Goal: Task Accomplishment & Management: Complete application form

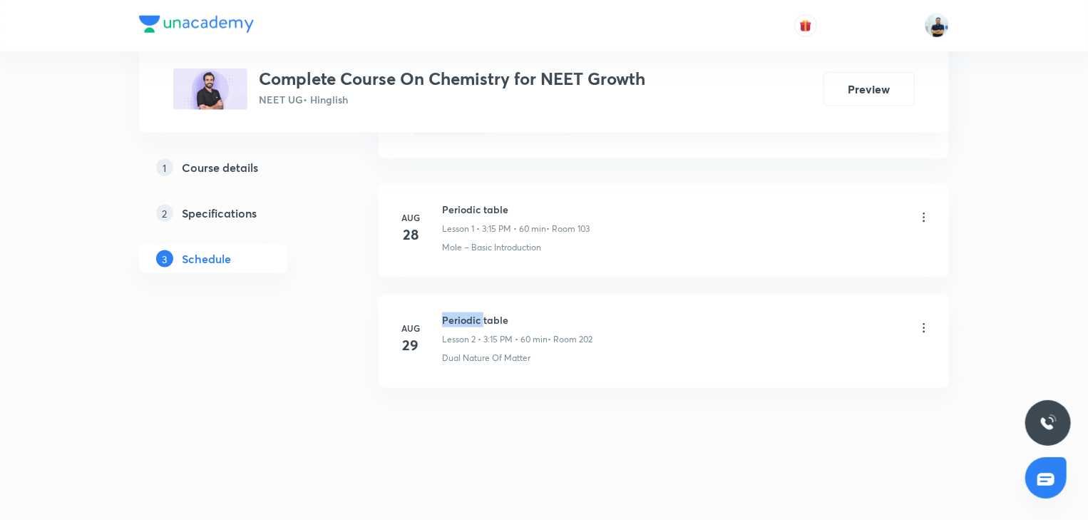
click at [476, 314] on h6 "Periodic table" at bounding box center [517, 319] width 150 height 15
click at [477, 312] on h6 "Periodic table" at bounding box center [517, 319] width 150 height 15
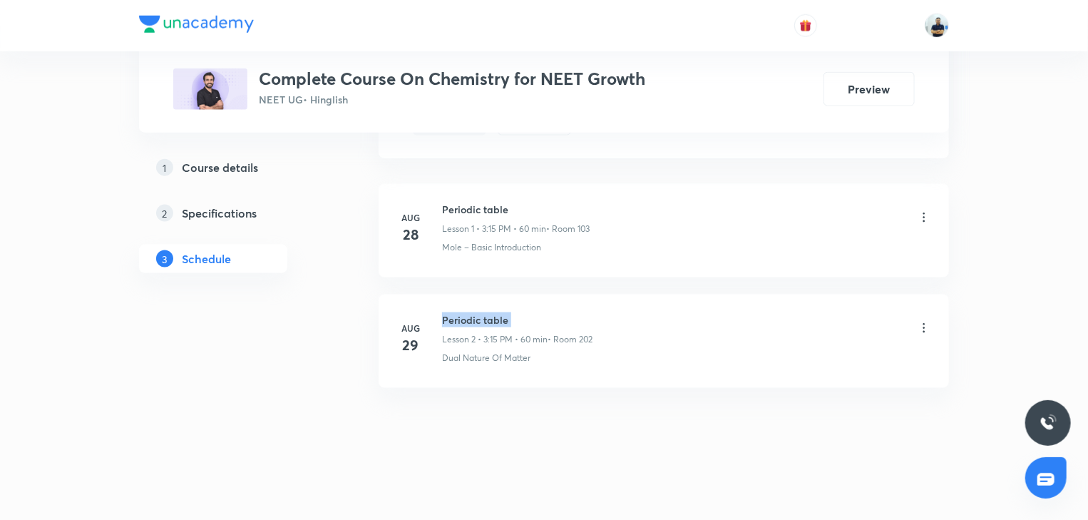
click at [477, 312] on h6 "Periodic table" at bounding box center [517, 319] width 150 height 15
copy h6 "Periodic table"
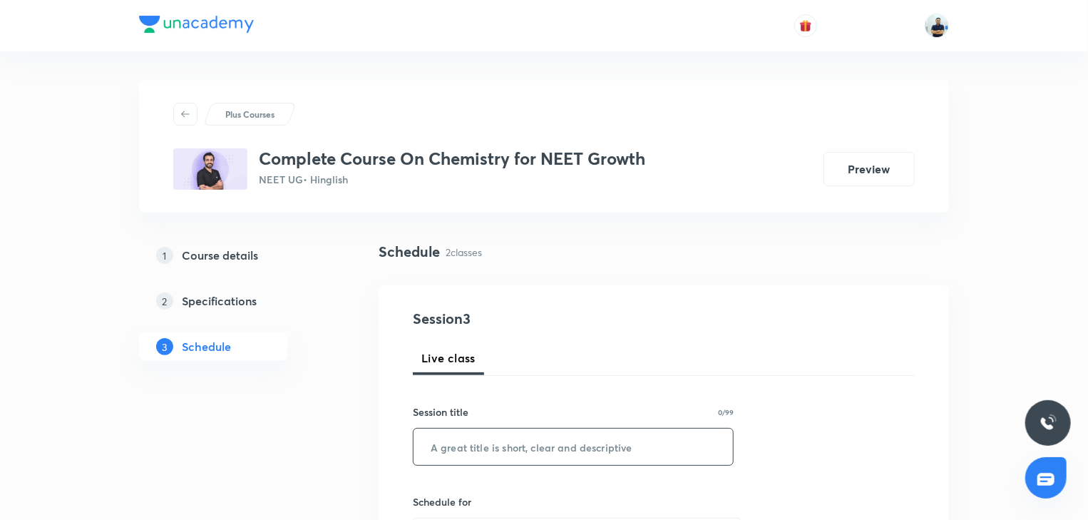
click at [462, 448] on input "text" at bounding box center [572, 446] width 319 height 36
paste input "Periodic table"
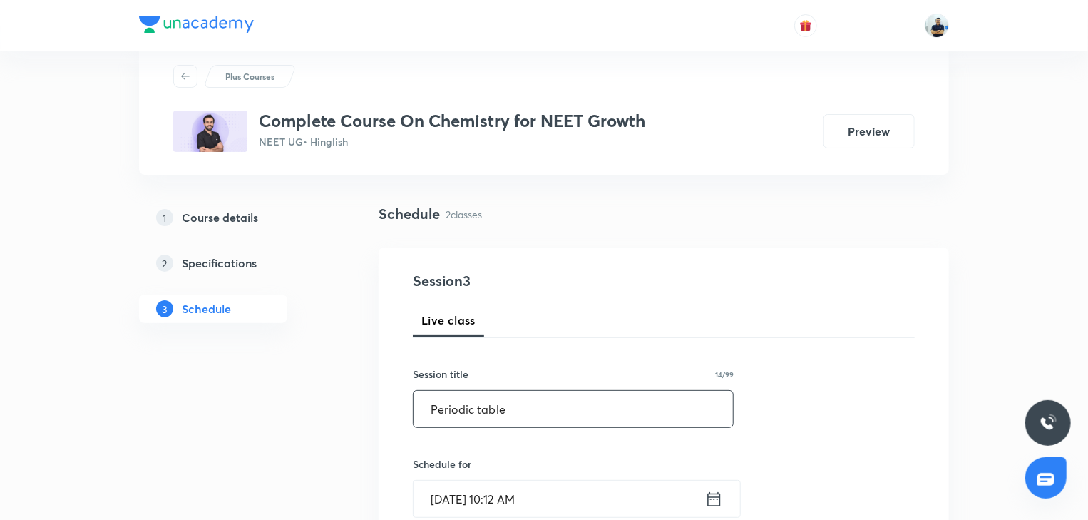
scroll to position [40, 0]
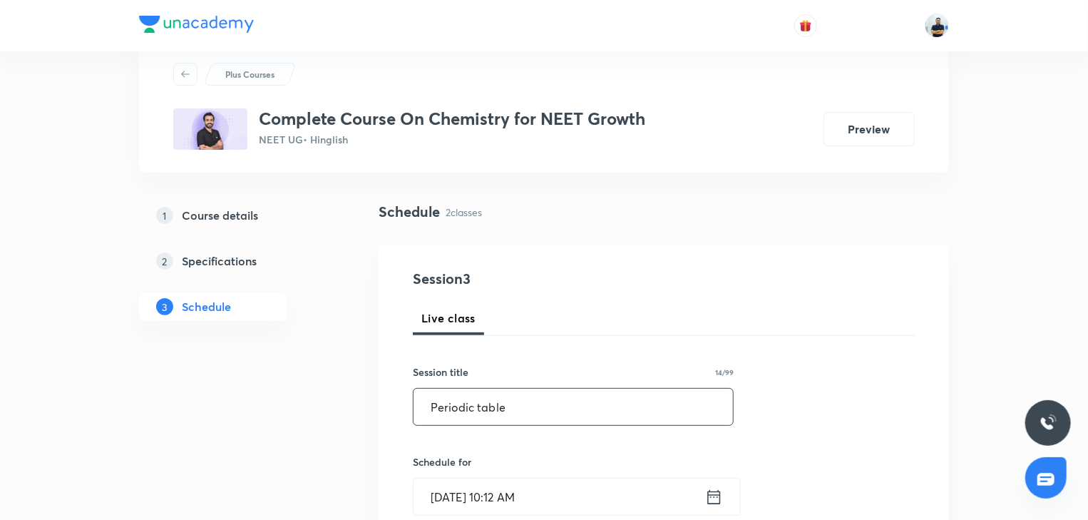
type input "Periodic table"
click at [487, 490] on input "[DATE] 10:12 AM" at bounding box center [558, 496] width 291 height 36
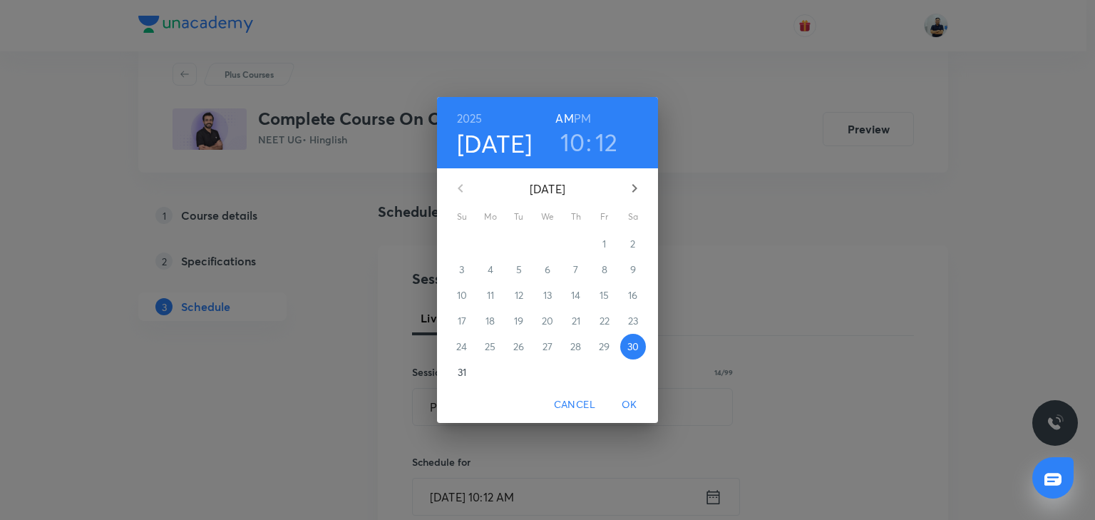
click at [564, 140] on h3 "10" at bounding box center [572, 142] width 25 height 30
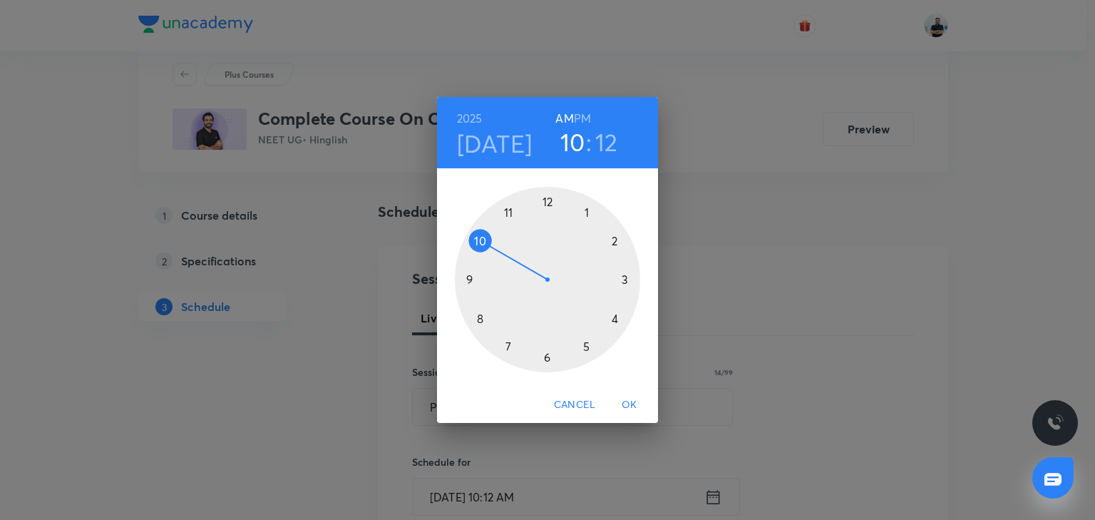
click at [506, 212] on div at bounding box center [547, 279] width 185 height 185
click at [545, 205] on div at bounding box center [547, 279] width 185 height 185
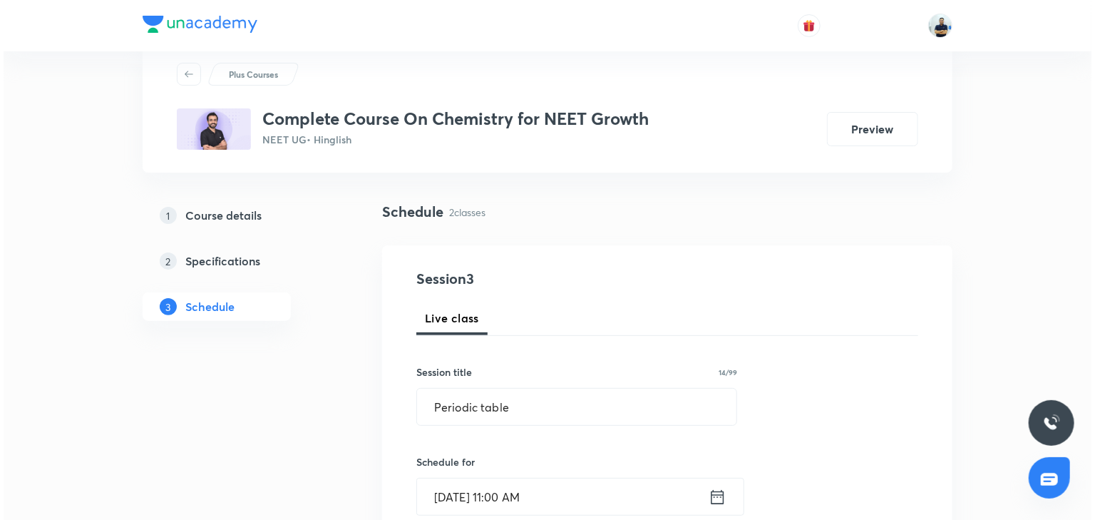
scroll to position [439, 0]
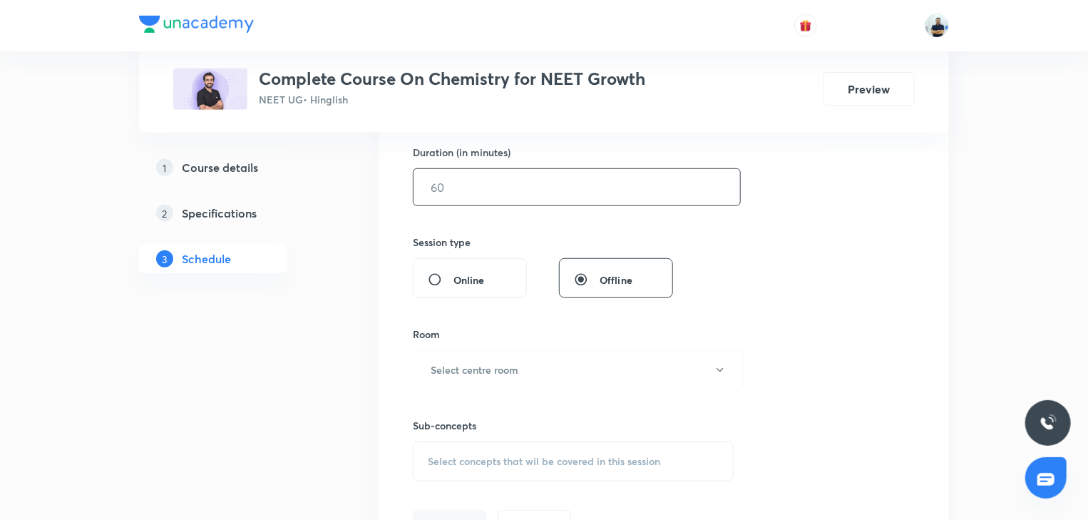
click at [455, 190] on input "text" at bounding box center [576, 187] width 326 height 36
type input "120"
click at [490, 372] on h6 "Select centre room" at bounding box center [474, 369] width 88 height 15
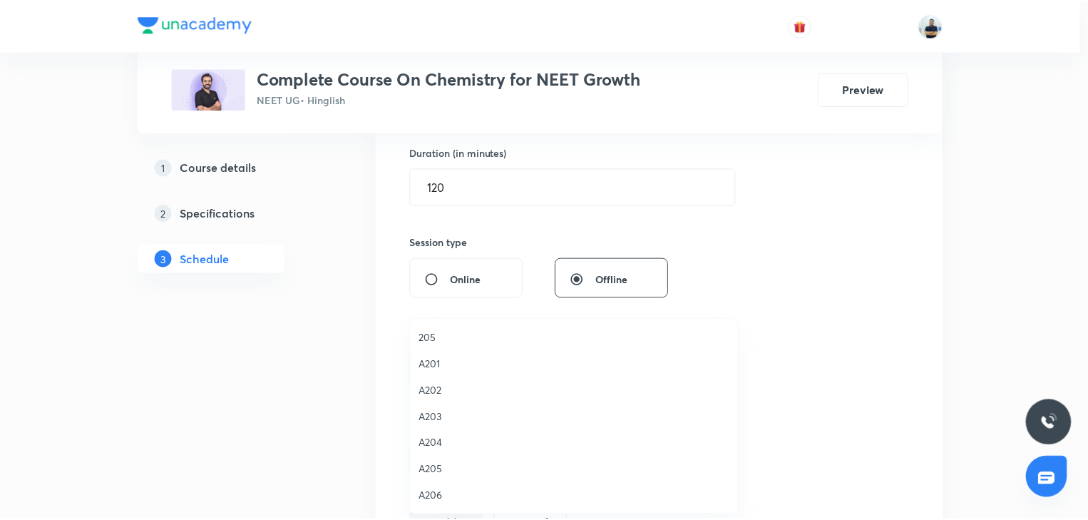
scroll to position [0, 0]
click at [442, 371] on span "102" at bounding box center [577, 364] width 312 height 15
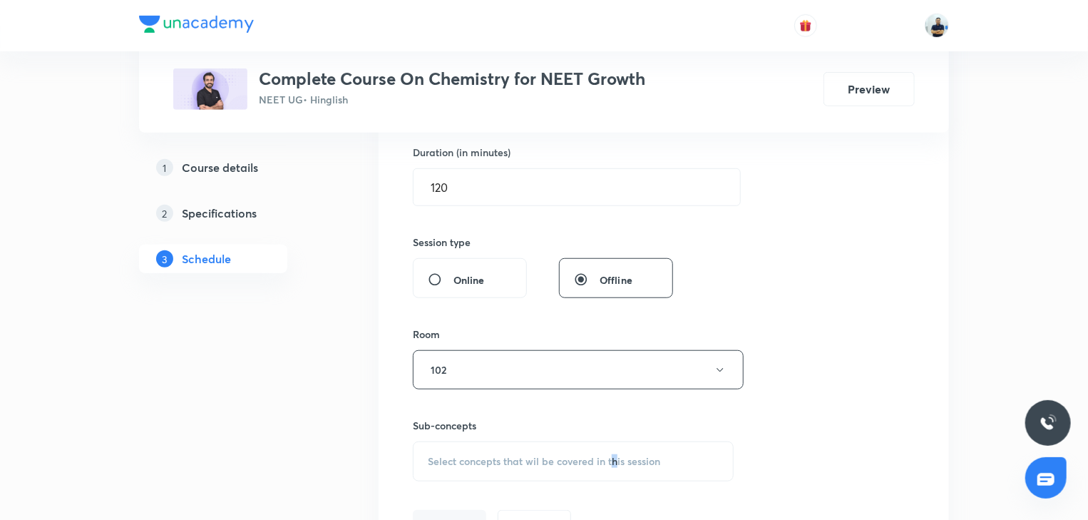
click at [613, 458] on span "Select concepts that wil be covered in this session" at bounding box center [544, 460] width 232 height 11
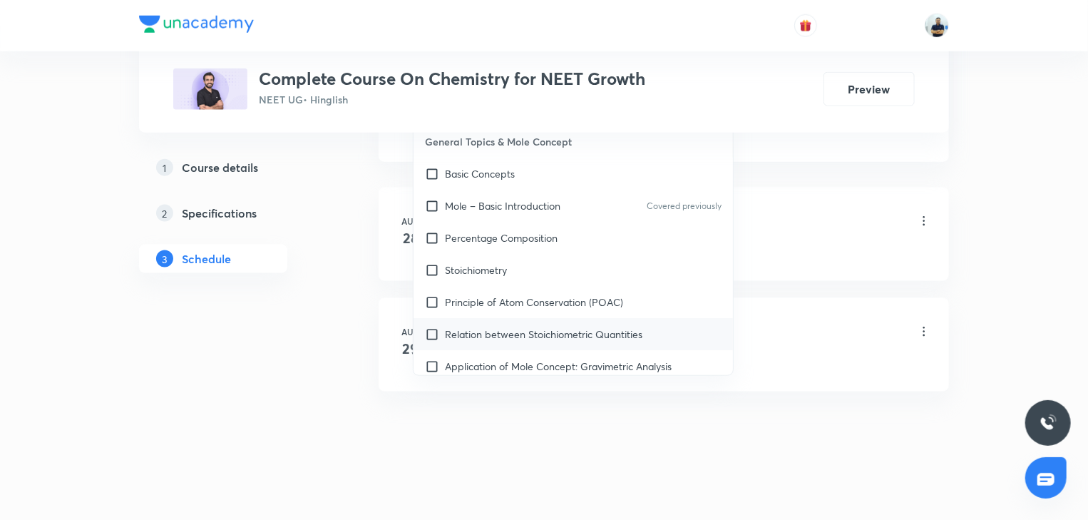
scroll to position [399, 0]
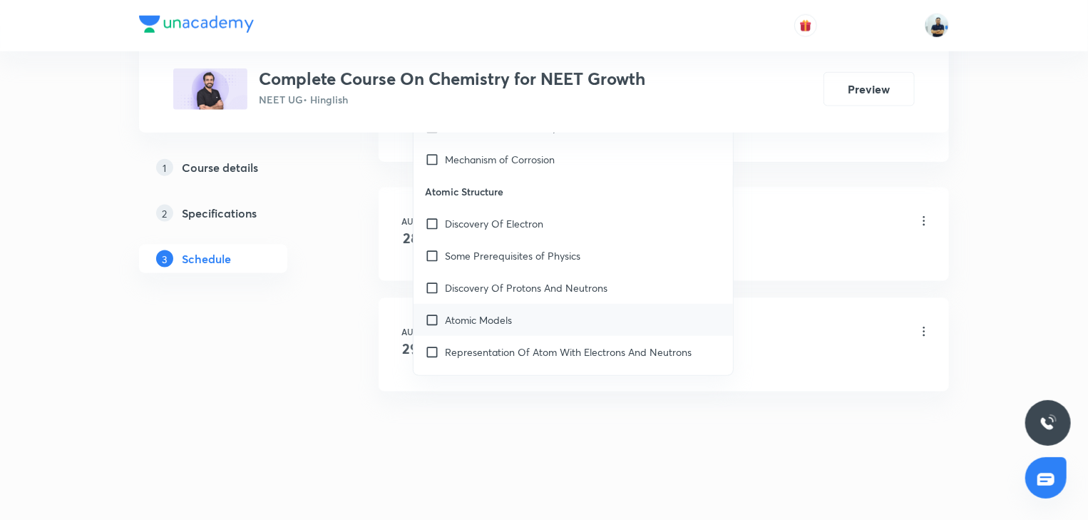
click at [496, 304] on div "Atomic Models" at bounding box center [572, 320] width 319 height 32
checkbox input "true"
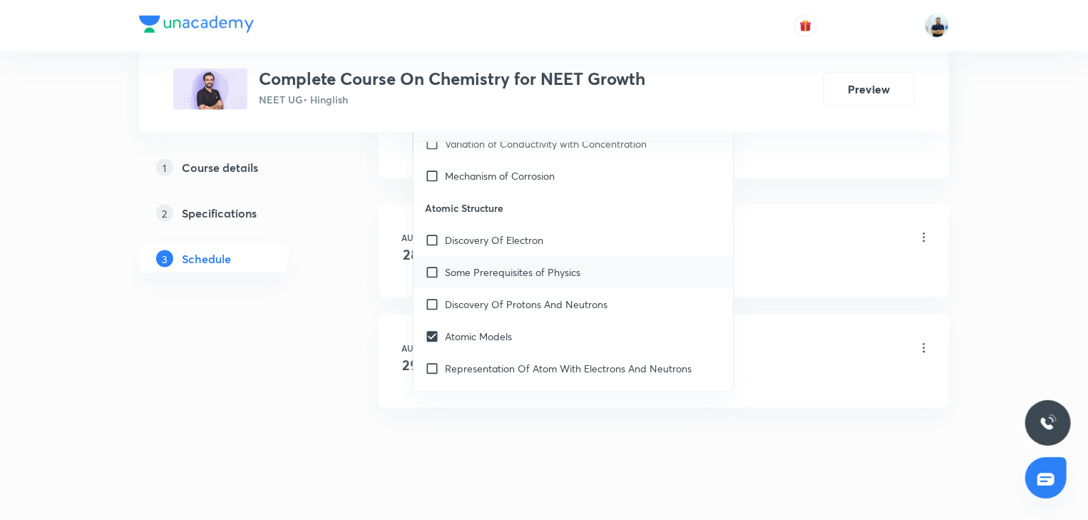
click at [477, 278] on div "Some Prerequisites of Physics" at bounding box center [572, 272] width 319 height 32
checkbox input "true"
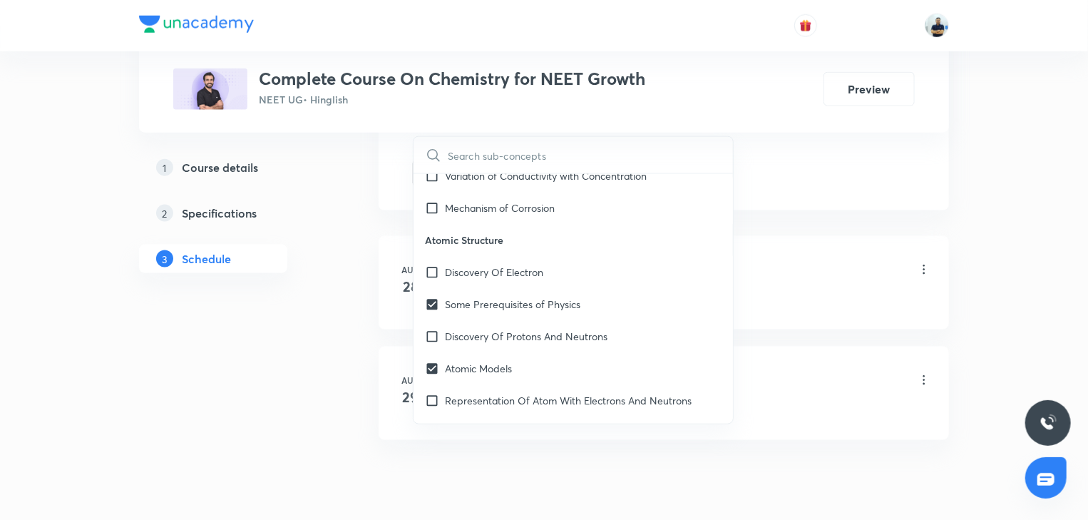
click at [897, 231] on div "[DATE] Periodic table Lesson 1 • 3:15 PM • 60 min • Room 103 Mole – Basic Intro…" at bounding box center [663, 343] width 570 height 227
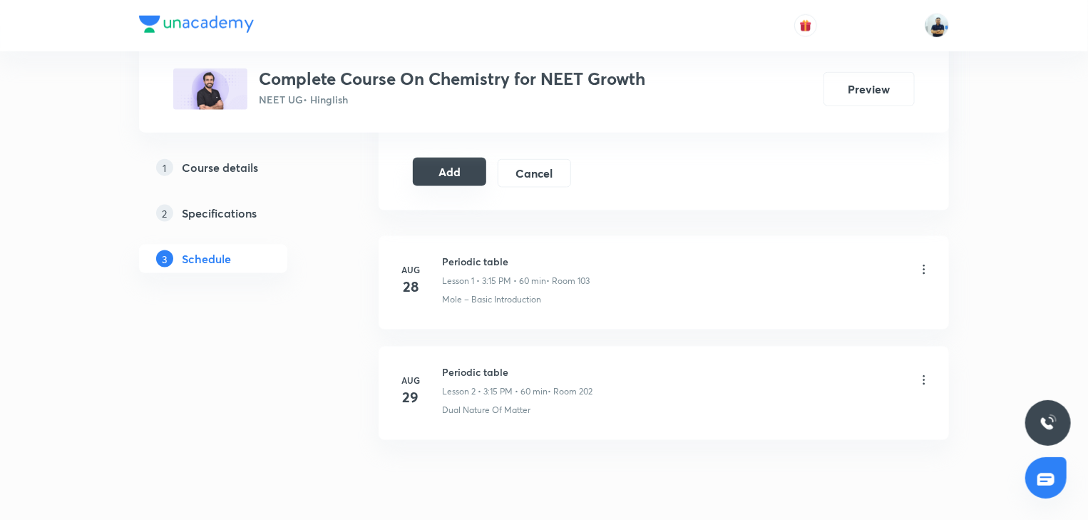
click at [448, 167] on button "Add" at bounding box center [449, 171] width 73 height 29
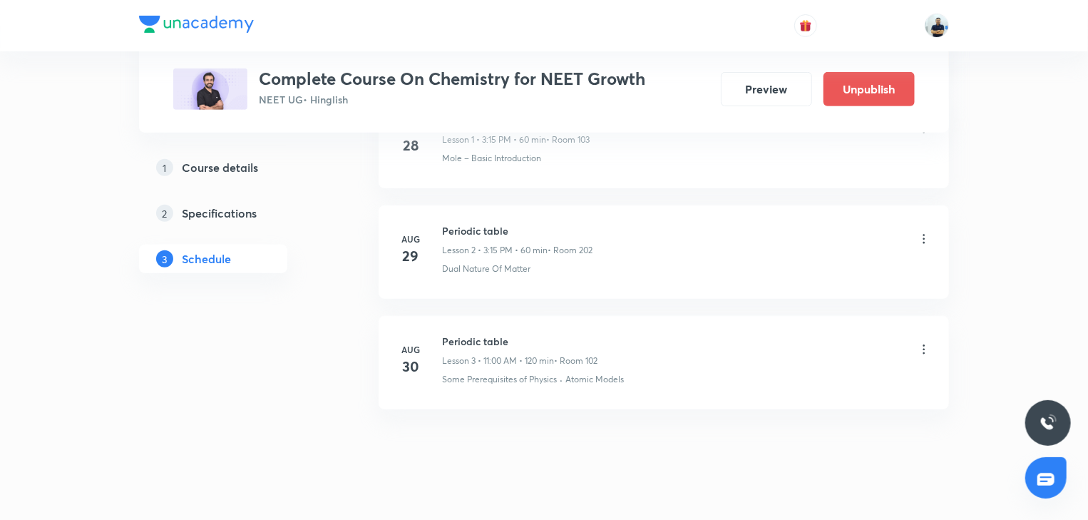
scroll to position [299, 0]
